Goal: Transaction & Acquisition: Book appointment/travel/reservation

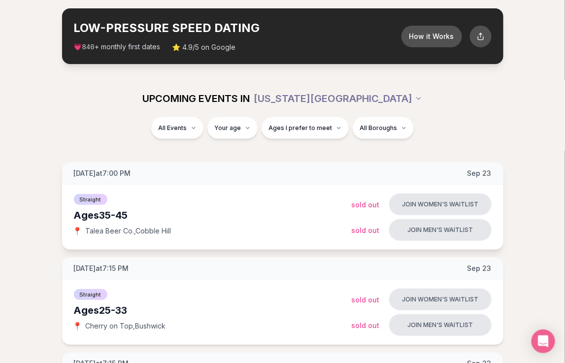
scroll to position [123, 0]
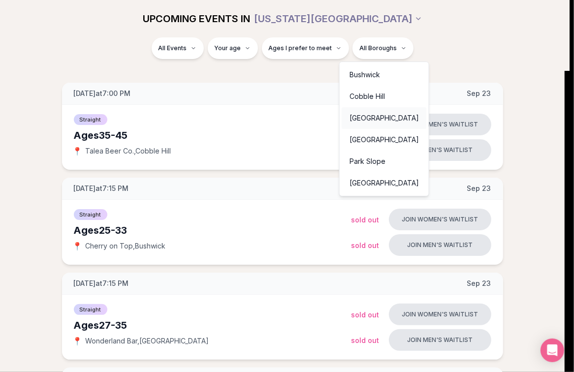
click at [376, 121] on div "[GEOGRAPHIC_DATA]" at bounding box center [384, 118] width 85 height 22
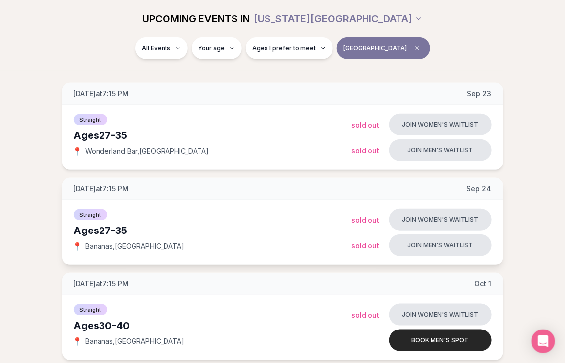
click at [257, 215] on div "Straight" at bounding box center [213, 214] width 278 height 12
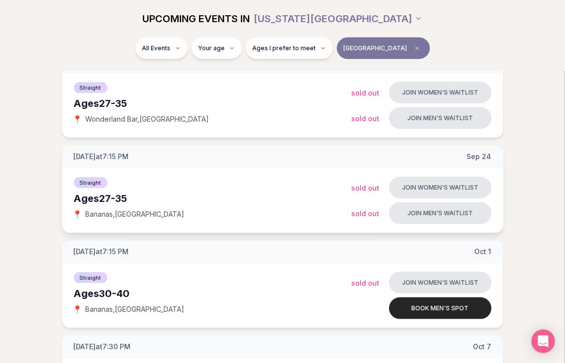
scroll to position [185, 0]
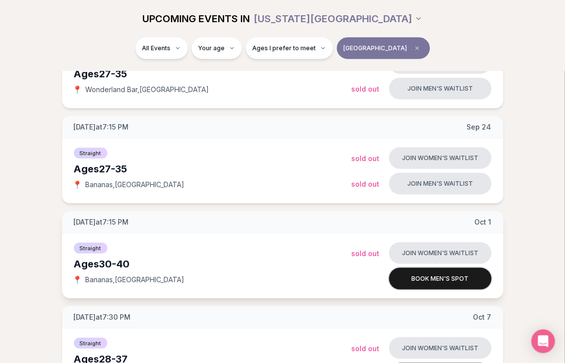
click at [441, 283] on button "Book men's spot" at bounding box center [440, 279] width 102 height 22
